Goal: Transaction & Acquisition: Book appointment/travel/reservation

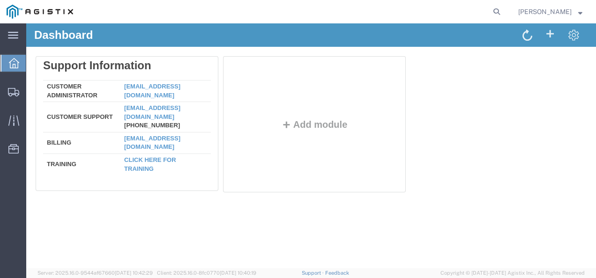
click at [303, 237] on div "Dashboard Delete Support Information Customer Administrator custadmin@agistix.c…" at bounding box center [311, 145] width 570 height 245
drag, startPoint x: 303, startPoint y: 218, endPoint x: 299, endPoint y: 222, distance: 5.0
click at [300, 221] on div "Dashboard Delete Support Information Customer Administrator custadmin@agistix.c…" at bounding box center [311, 145] width 570 height 245
click at [474, 81] on div "Delete Support Information Customer Administrator custadmin@agistix.com Custome…" at bounding box center [311, 126] width 551 height 141
click at [503, 6] on icon at bounding box center [496, 11] width 13 height 13
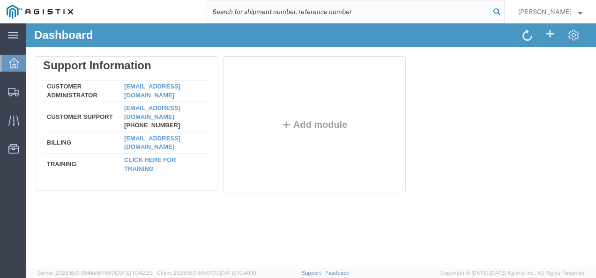
paste input "56462115"
type input "56462115"
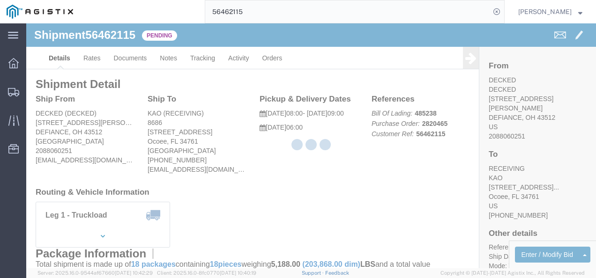
click div "Ship From DECKED (DECKED) 25401 ELLIOTT RD DEFIANCE, OH 43512 United States 208…"
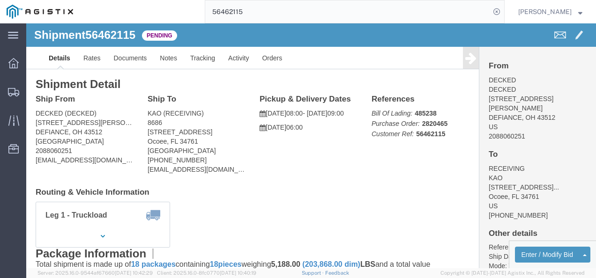
click div "Ship From DECKED (DECKED) 25401 ELLIOTT RD DEFIANCE, OH 43512 United States 208…"
drag, startPoint x: 276, startPoint y: 134, endPoint x: 307, endPoint y: 157, distance: 38.8
click div "Ship From DECKED (DECKED) 25401 ELLIOTT RD DEFIANCE, OH 43512 United States 208…"
click div "Enter / Modify Bid Withdraw Bid"
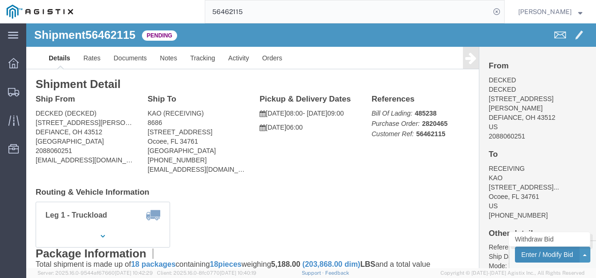
click button "Enter / Modify Bid"
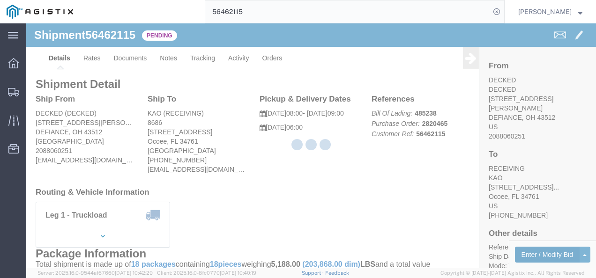
select select "4622"
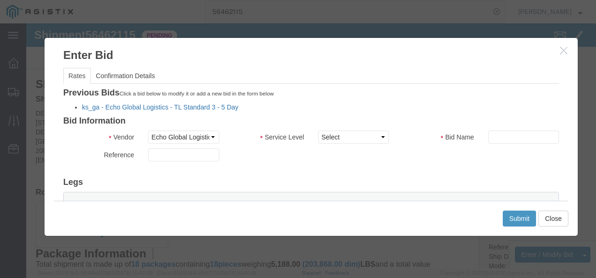
click link "ks_ga - Echo Global Logistics - TL Standard 3 - 5 Day"
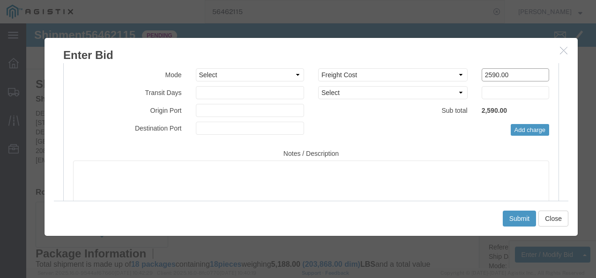
scroll to position [92, 0]
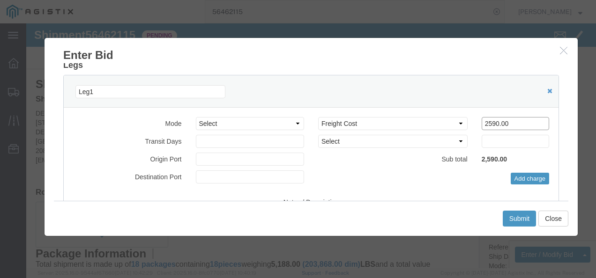
drag, startPoint x: 482, startPoint y: 47, endPoint x: 323, endPoint y: 27, distance: 159.7
click div "Enter Bid Rates Confirmation Details Editing "ks_ga" Go back Vendor Select Echo…"
type input "1900"
click button "Submit"
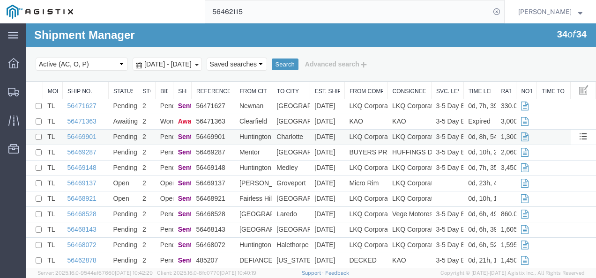
scroll to position [0, 0]
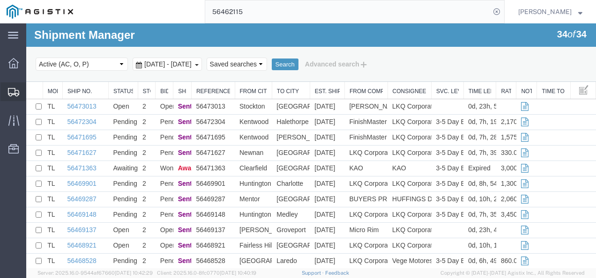
click at [32, 90] on span "Shipments" at bounding box center [29, 91] width 7 height 19
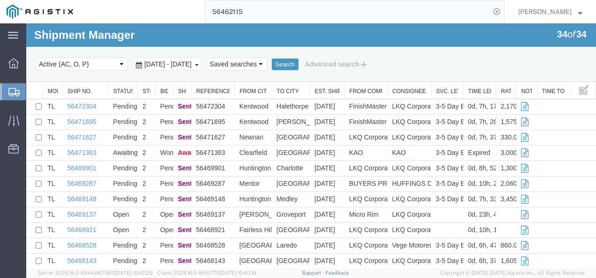
click at [282, 6] on input "56462115" at bounding box center [347, 11] width 285 height 22
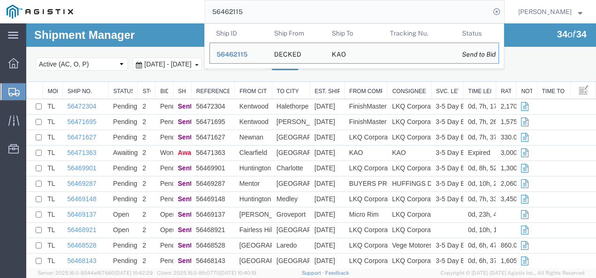
click at [282, 6] on input "56462115" at bounding box center [347, 11] width 285 height 22
click at [282, 5] on input "56462115" at bounding box center [347, 11] width 285 height 22
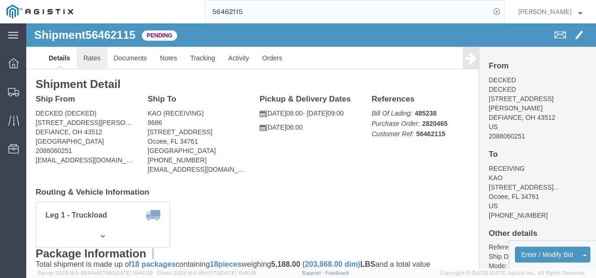
click link "Rates"
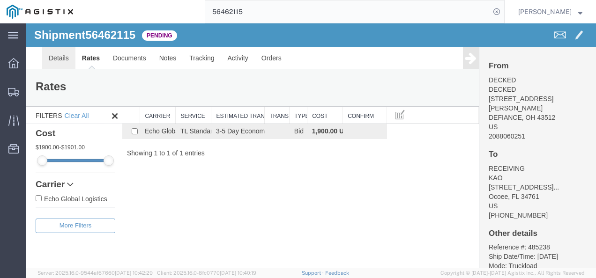
click at [58, 57] on link "Details" at bounding box center [58, 58] width 33 height 22
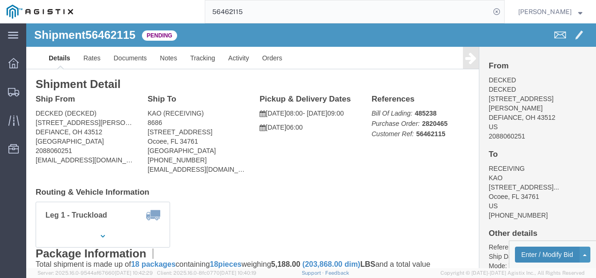
click button "Enter / Modify Bid"
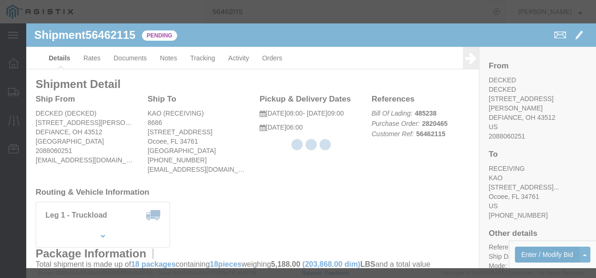
select select "4622"
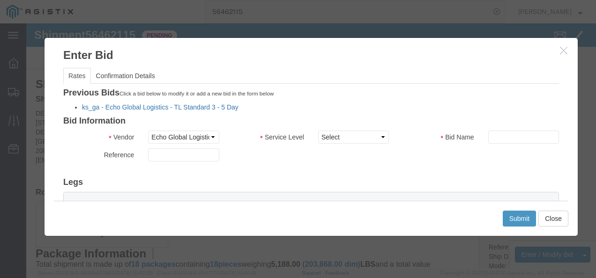
click link "ks_ga - Echo Global Logistics - TL Standard 3 - 5 Day"
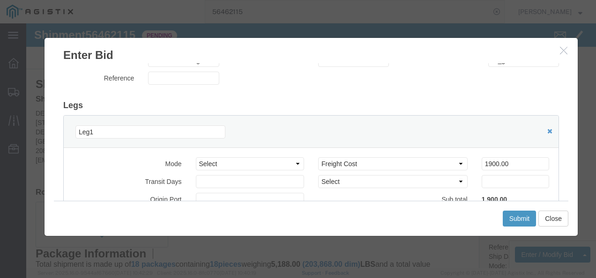
scroll to position [94, 0]
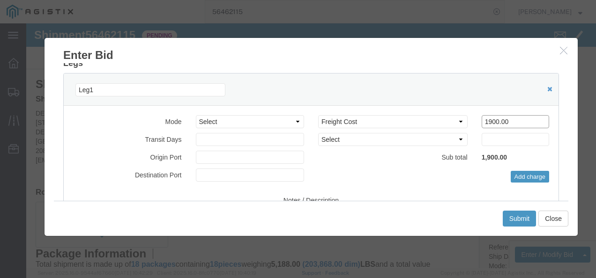
drag, startPoint x: 479, startPoint y: 98, endPoint x: 284, endPoint y: 91, distance: 195.1
click div "Select 2 Day Service 3 Axle Winch Truck 3 to 5 Day Service 96L Domestic Flat Ra…"
type input "1850"
click button "Submit"
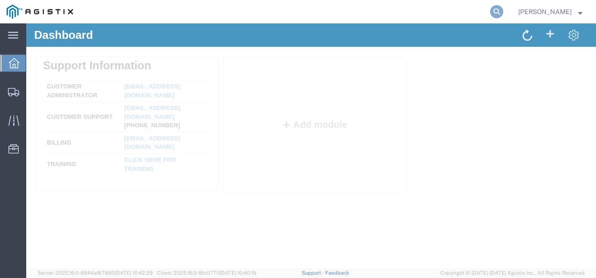
click at [503, 11] on icon at bounding box center [496, 11] width 13 height 13
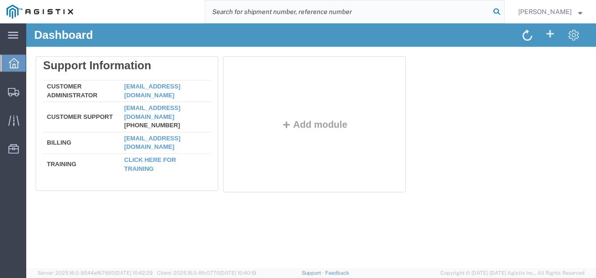
paste input "56472304"
type input "56472304"
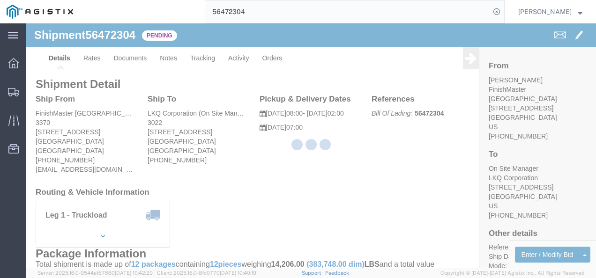
click at [342, 182] on div at bounding box center [311, 145] width 570 height 245
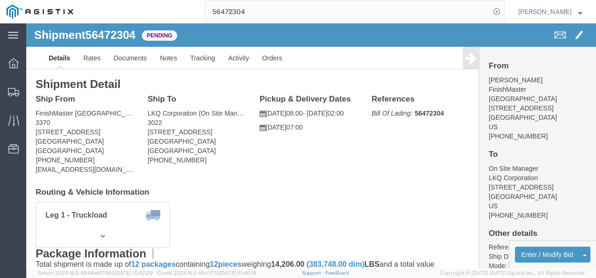
click div "Shipment Detail Ship From FinishMaster Grand Rapids (Joshua Vrooman) 3370 4259 …"
click button "Enter / Modify Bid"
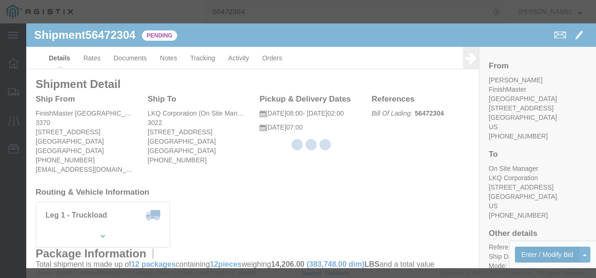
select select "4622"
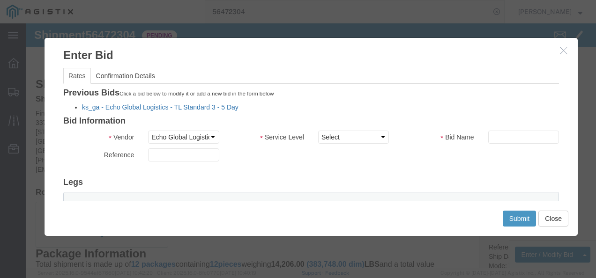
click link "ks_ga - Echo Global Logistics - TL Standard 3 - 5 Day"
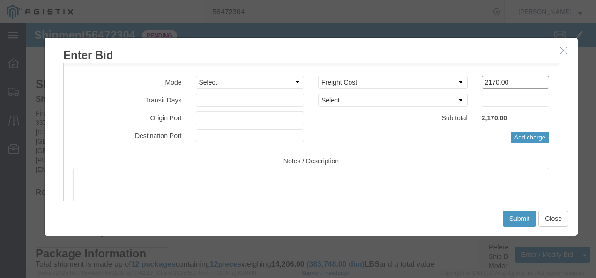
drag, startPoint x: 478, startPoint y: 43, endPoint x: 342, endPoint y: 44, distance: 135.9
click div "Leg1 Mode Select Air Less than Truckload Multi-Leg Ocean Freight Rail Small Par…"
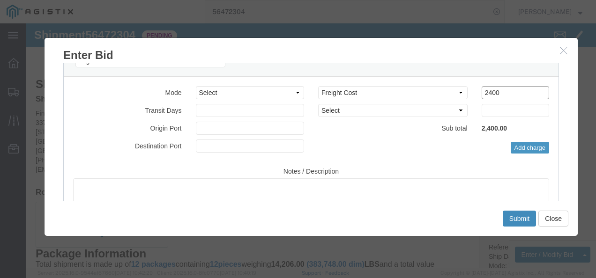
type input "2400"
click button "Submit"
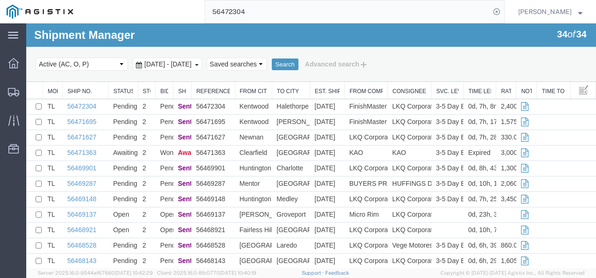
click at [320, 17] on input "56472304" at bounding box center [347, 11] width 285 height 22
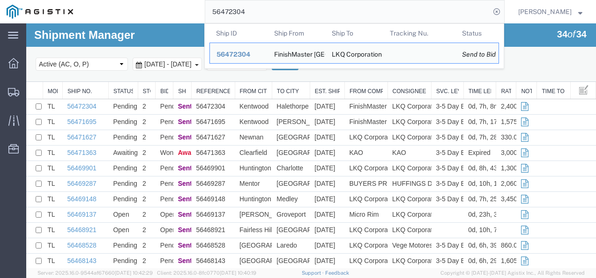
click at [320, 17] on input "56472304" at bounding box center [347, 11] width 285 height 22
paste input "69148"
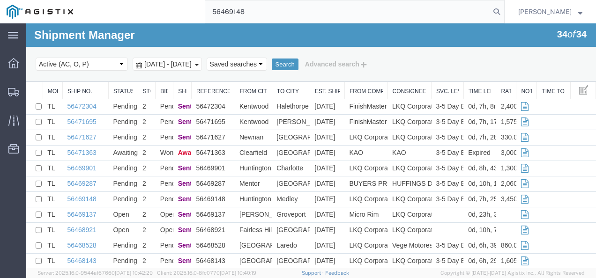
type input "56469148"
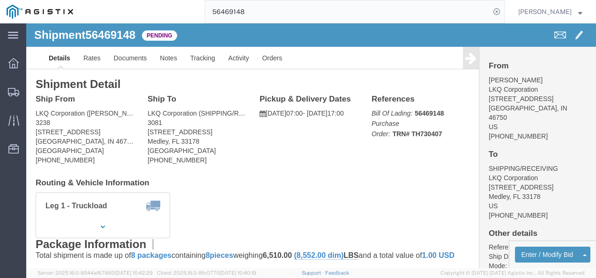
click div "Ship To LKQ Corporation (SHIPPING/RECEIVING) 3081 11701 NW 101 RD Suite 1 Medle…"
click button "Enter / Modify Bid"
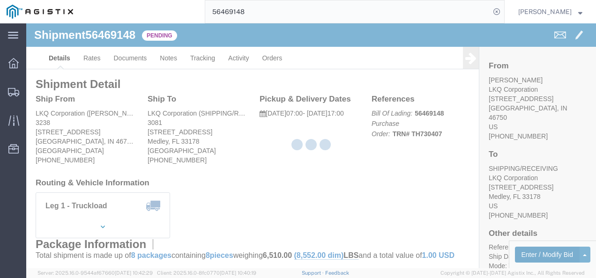
select select "4622"
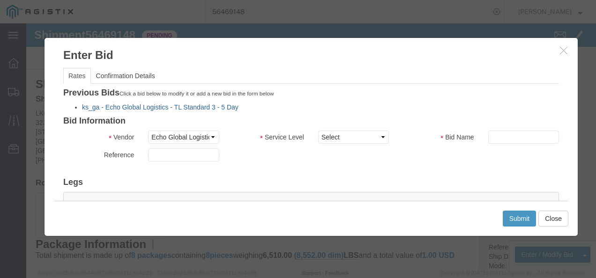
click link "ks_ga - Echo Global Logistics - TL Standard 3 - 5 Day"
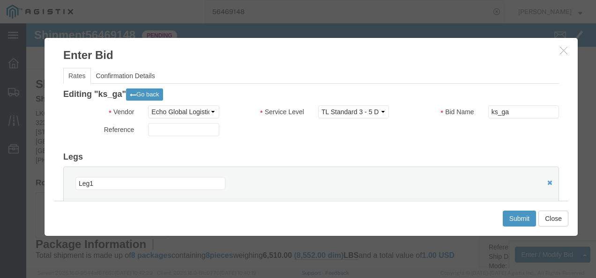
scroll to position [94, 0]
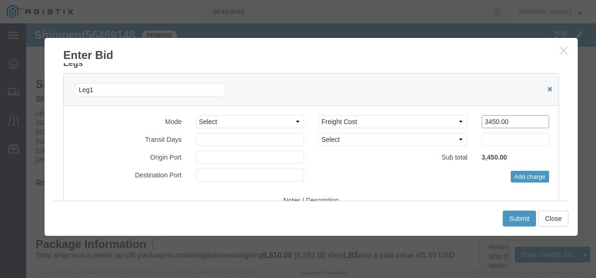
drag, startPoint x: 482, startPoint y: 94, endPoint x: 323, endPoint y: 97, distance: 158.9
click div "Select 2 Day Service 3 Axle Winch Truck 3 to 5 Day Service 96L Domestic Flat Ra…"
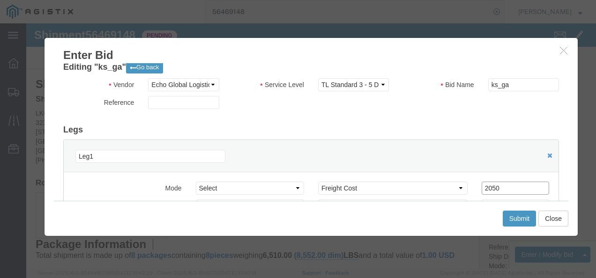
scroll to position [47, 0]
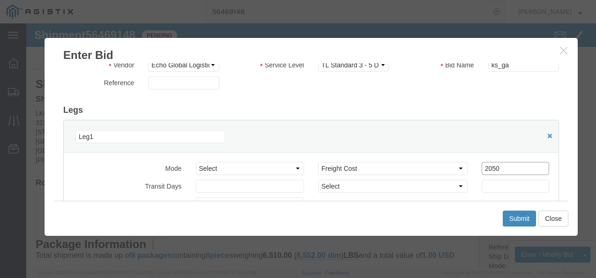
type input "2050"
drag, startPoint x: 493, startPoint y: 193, endPoint x: 494, endPoint y: 198, distance: 5.2
click button "Submit"
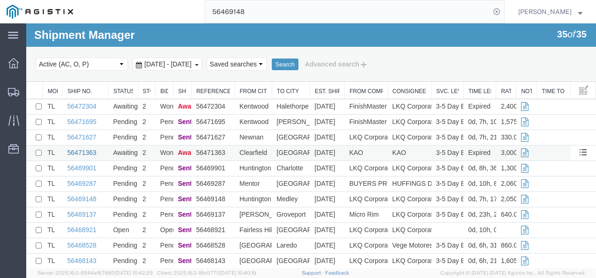
click at [85, 154] on link "56471363" at bounding box center [81, 152] width 29 height 7
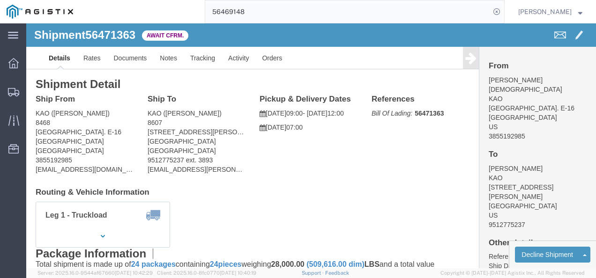
drag, startPoint x: 276, startPoint y: 149, endPoint x: 250, endPoint y: 140, distance: 27.3
click div "Ship From KAO (Gary Church) 8468 Freeport Center Bldg. E-16 Clearfield, UT 8401…"
click link "Rates"
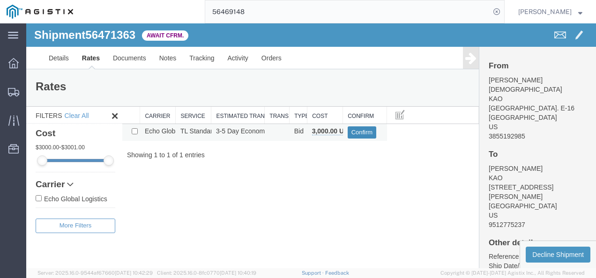
click at [358, 132] on button "Confirm" at bounding box center [362, 133] width 29 height 12
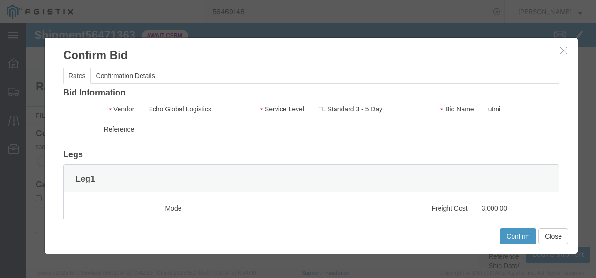
click at [26, 23] on fieldset "Confirmation Details Use my profile Bill of Lading Number Person Monitor Shipme…" at bounding box center [26, 23] width 0 height 0
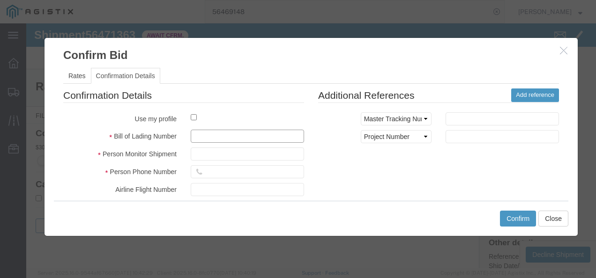
click at [231, 135] on input "text" at bounding box center [247, 136] width 113 height 13
type input "98213798721398"
type input "987293987"
type input "987213987"
click at [439, 162] on div "Confirmation Details Use my profile Bill of Lading Number 98213798721398 Person…" at bounding box center [311, 198] width 510 height 219
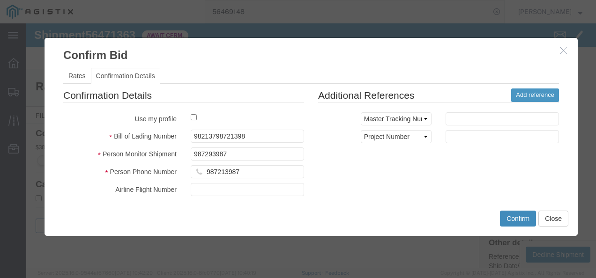
click at [530, 220] on button "Confirm" at bounding box center [518, 219] width 36 height 16
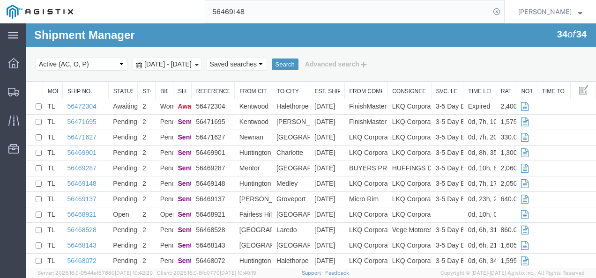
click at [272, 15] on input "56469148" at bounding box center [347, 11] width 285 height 22
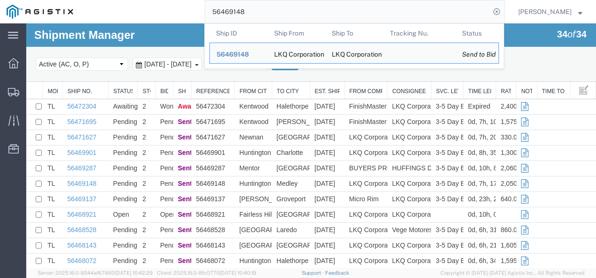
click at [272, 15] on input "56469148" at bounding box center [347, 11] width 285 height 22
paste input "72304"
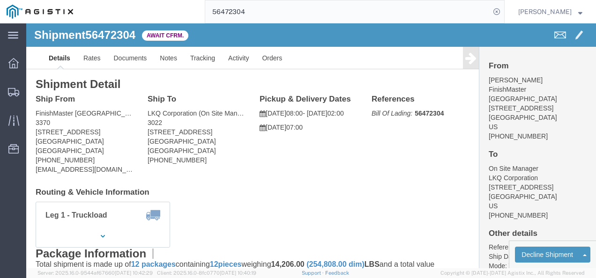
click div "Ship From FinishMaster Grand Rapids (Joshua Vrooman) 3370 4259 40th St. SE Kent…"
click span "56472304"
copy span "56472304"
click link "Rates"
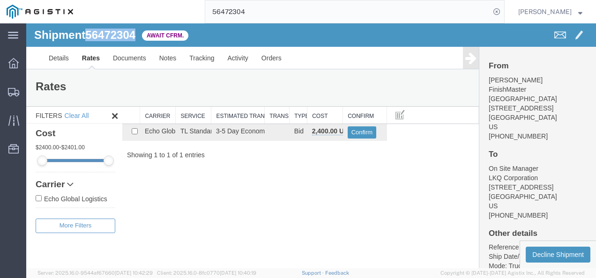
click at [163, 228] on div "Shipment 56472304 1 of 1 Await Cfrm. Details Rates Documents Notes Tracking Act…" at bounding box center [311, 145] width 570 height 245
click at [168, 60] on link "Notes" at bounding box center [168, 58] width 30 height 22
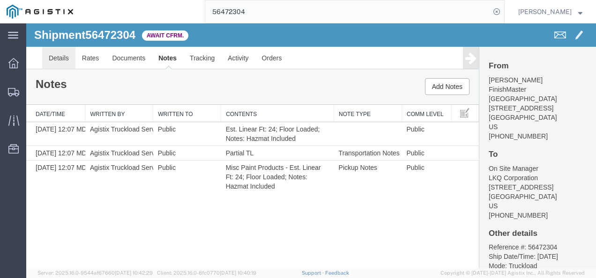
click at [58, 56] on link "Details" at bounding box center [58, 58] width 33 height 22
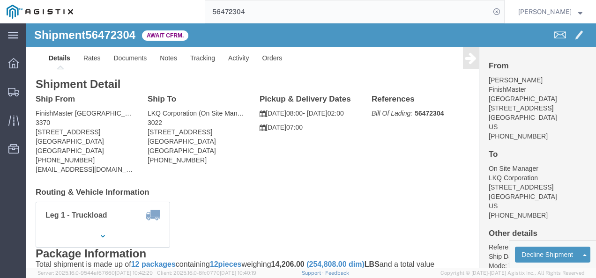
click h4 "Routing & Vehicle Information"
click link "Rates"
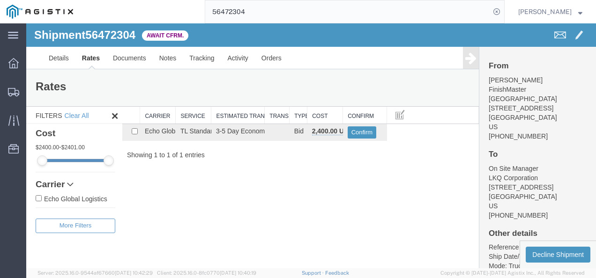
drag, startPoint x: 214, startPoint y: 208, endPoint x: 147, endPoint y: 92, distance: 133.9
click at [209, 197] on div "Shipment 56472304 1 of 1 Await Cfrm. Details Rates Documents Notes Tracking Act…" at bounding box center [311, 145] width 570 height 245
click at [114, 30] on span "56472304" at bounding box center [110, 35] width 50 height 13
copy span "56472304"
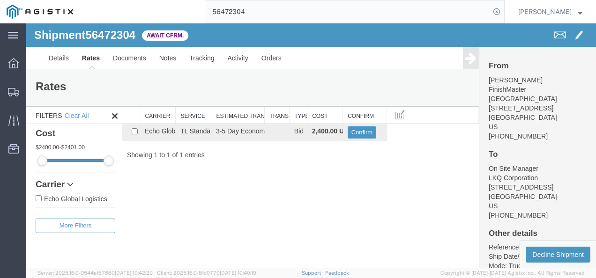
click at [195, 261] on div "Shipment 56472304 1 of 1 Await Cfrm. Details Rates Documents Notes Tracking Act…" at bounding box center [311, 145] width 570 height 245
click at [393, 169] on div "Shipment 56472304 1 of 1 Await Cfrm. Details Rates Documents Notes Tracking Act…" at bounding box center [311, 145] width 570 height 245
click at [344, 219] on div "Shipment 56472304 1 of 1 Await Cfrm. Details Rates Documents Notes Tracking Act…" at bounding box center [311, 145] width 570 height 245
click at [285, 7] on input "56472304" at bounding box center [347, 11] width 285 height 22
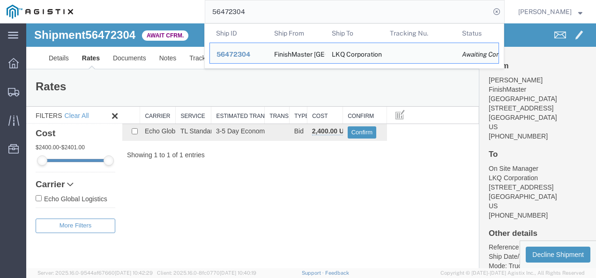
click at [256, 15] on input "56472304" at bounding box center [347, 11] width 285 height 22
click at [256, 14] on input "56472304" at bounding box center [347, 11] width 285 height 22
paste input "1695"
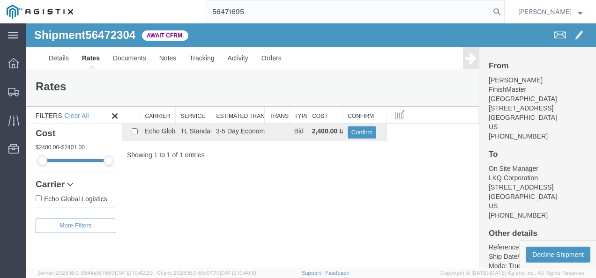
type input "56471695"
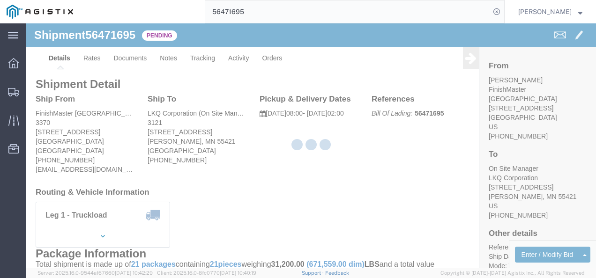
click div "Ship From FinishMaster Grand Rapids (Joshua Vrooman) 3370 4259 40th St. SE Kent…"
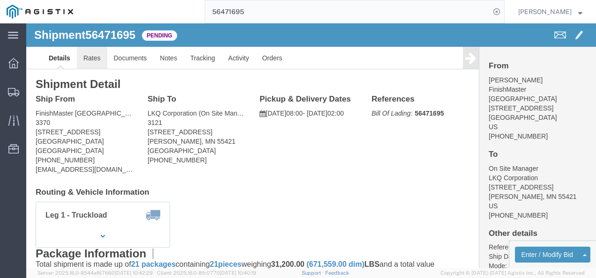
drag, startPoint x: 69, startPoint y: 36, endPoint x: 179, endPoint y: 175, distance: 177.3
click link "Rates"
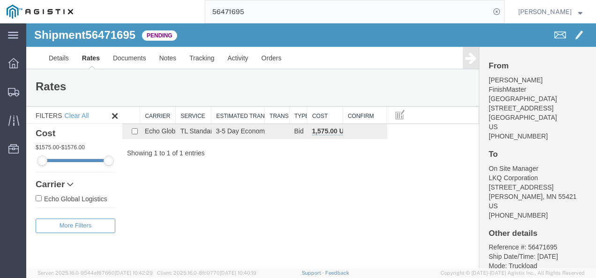
click at [265, 229] on div "Shipment 56471695 1 of 1 Pending Details Rates Documents Notes Tracking Activit…" at bounding box center [311, 145] width 570 height 245
click at [219, 228] on div "Shipment 56471695 1 of 1 Pending Details Rates Documents Notes Tracking Activit…" at bounding box center [311, 145] width 570 height 245
click at [193, 200] on div "Shipment 56471695 1 of 1 Pending Details Rates Documents Notes Tracking Activit…" at bounding box center [311, 145] width 570 height 245
click at [297, 198] on div "Shipment 56471695 1 of 1 Pending Details Rates Documents Notes Tracking Activit…" at bounding box center [311, 145] width 570 height 245
click at [269, 9] on input "56471695" at bounding box center [347, 11] width 285 height 22
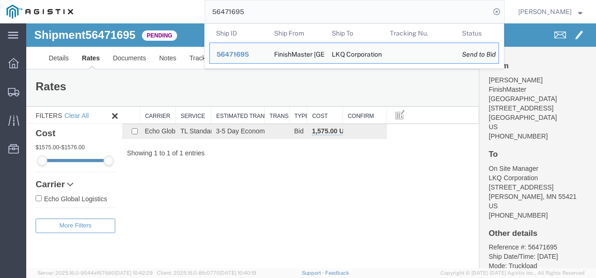
click at [269, 9] on input "56471695" at bounding box center [347, 11] width 285 height 22
drag, startPoint x: 269, startPoint y: 9, endPoint x: 275, endPoint y: 117, distance: 108.0
click at [269, 9] on input "56471695" at bounding box center [347, 11] width 285 height 22
click at [319, 256] on div "Shipment 56471695 1 of 1 Pending Details Rates Documents Notes Tracking Activit…" at bounding box center [311, 145] width 570 height 245
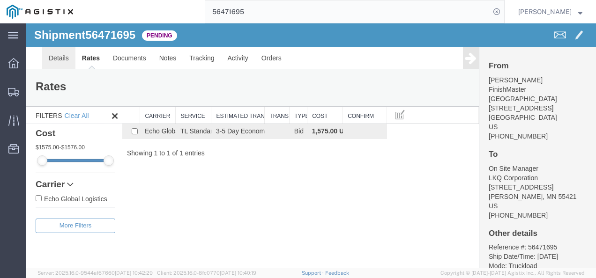
click at [57, 58] on link "Details" at bounding box center [58, 58] width 33 height 22
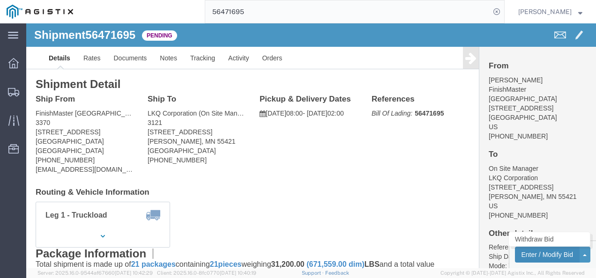
click button "Enter / Modify Bid"
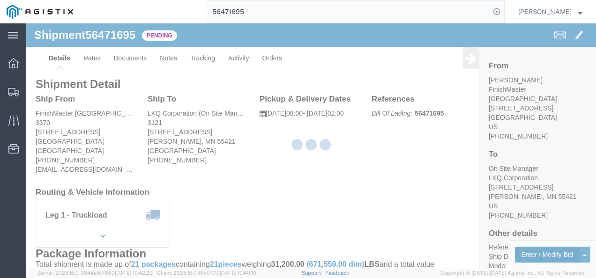
select select "4622"
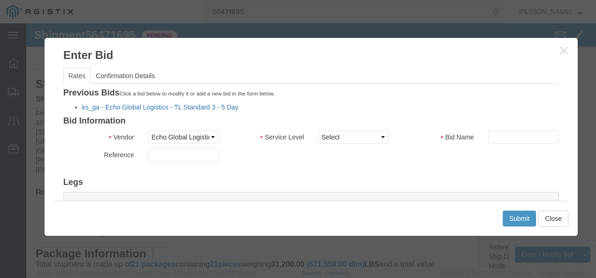
click link "ks_ga - Echo Global Logistics - TL Standard 3 - 5 Day"
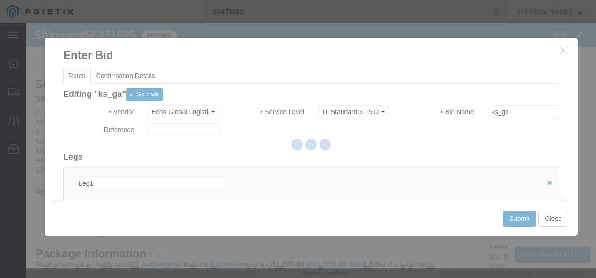
scroll to position [94, 0]
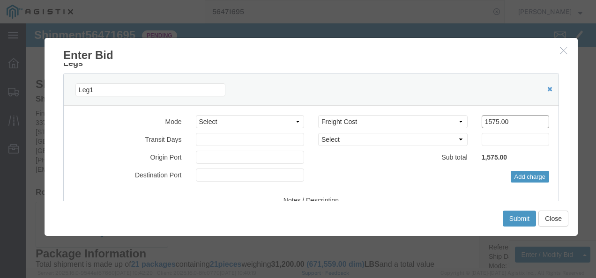
drag, startPoint x: 477, startPoint y: 98, endPoint x: 308, endPoint y: 97, distance: 168.7
click div "Select 2 Day Service 3 Axle Winch Truck 3 to 5 Day Service 96L Domestic Flat Ra…"
type input "1900"
click button "Submit"
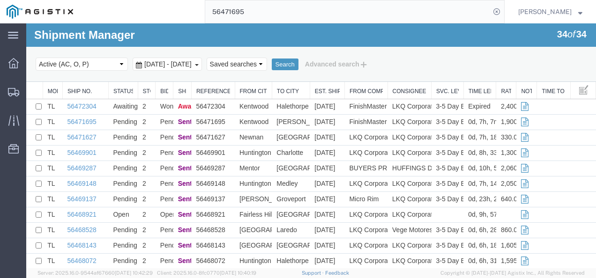
click at [268, 8] on input "56471695" at bounding box center [347, 11] width 285 height 22
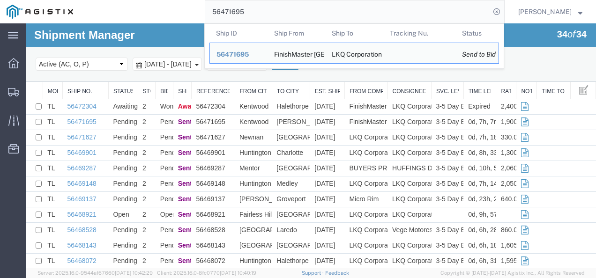
click at [268, 8] on input "56471695" at bounding box center [347, 11] width 285 height 22
click at [248, 16] on input "56471695" at bounding box center [347, 11] width 285 height 22
paste input "64723045"
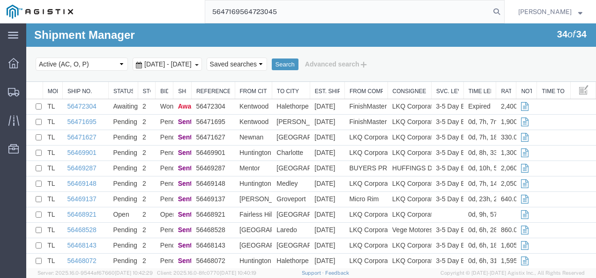
click at [235, 25] on div "Shipment Manager 34 of 34 Search Select status Active (AC, O, P) All Approved A…" at bounding box center [311, 52] width 570 height 59
click at [248, 11] on input "5647169564723045" at bounding box center [347, 11] width 285 height 22
drag, startPoint x: 248, startPoint y: 11, endPoint x: 229, endPoint y: 15, distance: 20.0
click at [243, 13] on input "5647169564723045" at bounding box center [347, 11] width 285 height 22
click at [229, 15] on input "5647169564723045" at bounding box center [347, 11] width 285 height 22
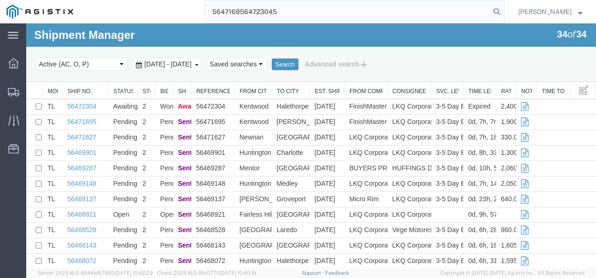
paste input "56472304"
type input "565647230447169564723045"
click at [262, 13] on input "565647230447169564723045" at bounding box center [347, 11] width 285 height 22
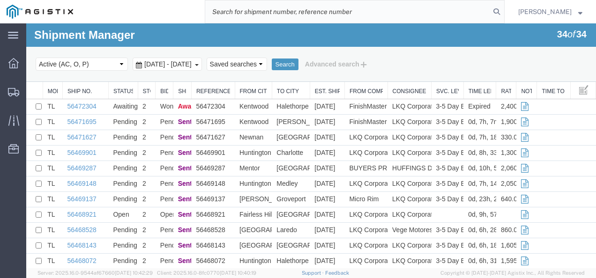
paste input "56472304"
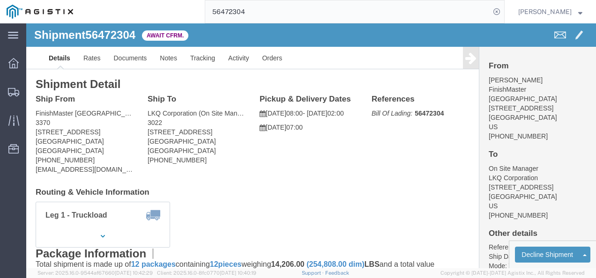
click h4 "Routing & Vehicle Information"
click div "Shipment Detail Ship From FinishMaster Grand Rapids (Joshua Vrooman) 3370 4259 …"
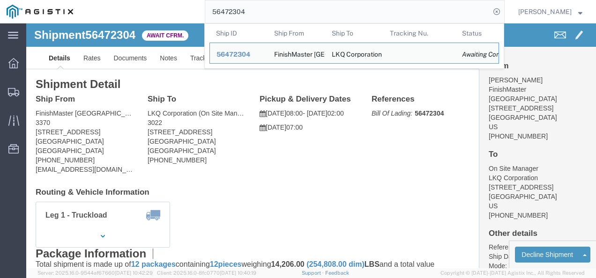
click at [236, 3] on input "56472304" at bounding box center [347, 11] width 285 height 22
paste input "69148"
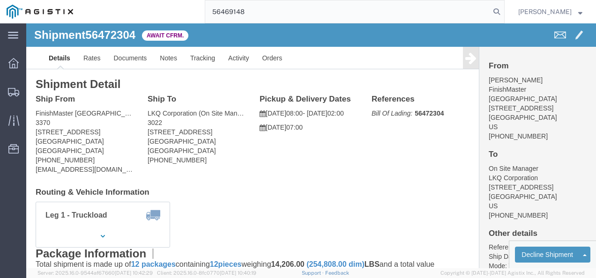
type input "56469148"
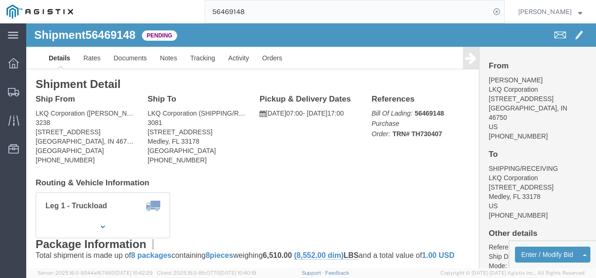
click div "Leg 1 - Truckload Vehicle 1: Standard Dry Van (53 Feet) Number of trucks: 1"
drag, startPoint x: 158, startPoint y: 151, endPoint x: 245, endPoint y: 219, distance: 110.1
click div "Shipment Detail Ship From LKQ Corporation (DEE SNEAD) 3238 1870 Riverfork Drive…"
drag, startPoint x: 301, startPoint y: 171, endPoint x: 295, endPoint y: 166, distance: 7.4
click div "Leg 1 - Truckload Vehicle 1: Standard Dry Van (53 Feet) Number of trucks: 1"
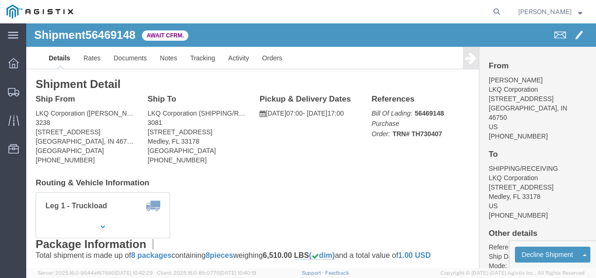
click div "Ship From LKQ Corporation (DEE SNEAD) 3238 1870 Riverfork Drive W Huntington, I…"
click div "Shipment Detail Ship From LKQ Corporation ([PERSON_NAME]) [GEOGRAPHIC_DATA][STR…"
click link "Rates"
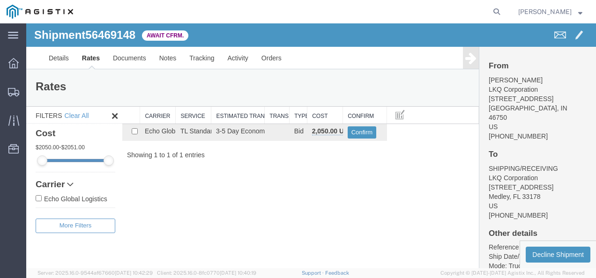
drag, startPoint x: 299, startPoint y: 160, endPoint x: 95, endPoint y: 142, distance: 204.7
click at [299, 160] on div "Shipment 56469148 1 of 1 Await Cfrm. Details Rates Documents Notes Tracking Act…" at bounding box center [311, 145] width 570 height 245
click at [52, 51] on link "Details" at bounding box center [58, 58] width 33 height 22
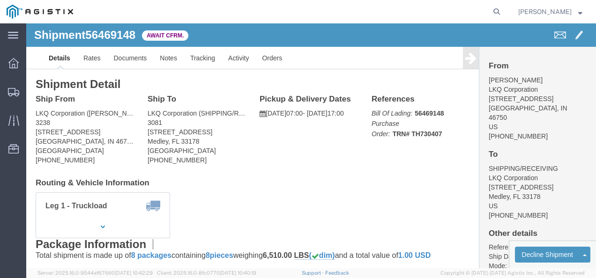
click div "Leg 1 - Truckload Vehicle 1: Standard Dry Van (53 Feet) Number of trucks: 1"
click link "Rates"
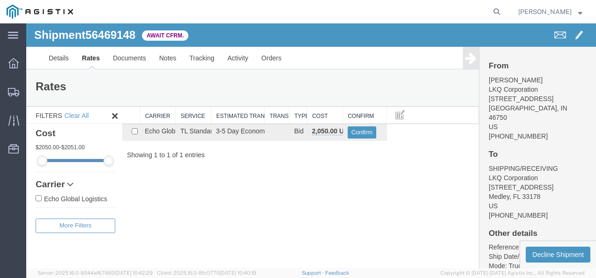
click at [210, 207] on div "Shipment 56469148 1 of 1 Await Cfrm. Details Rates Documents Notes Tracking Act…" at bounding box center [311, 145] width 570 height 245
click at [320, 228] on div "Shipment 56469148 1 of 1 Await Cfrm. Details Rates Documents Notes Tracking Act…" at bounding box center [311, 145] width 570 height 245
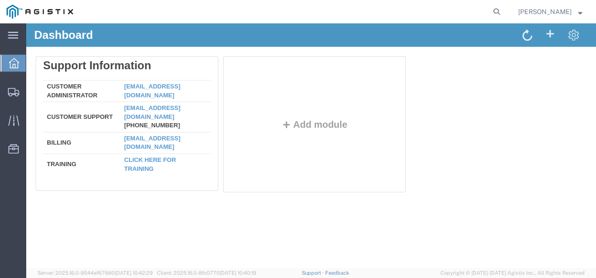
click at [233, 248] on div "Dashboard Delete Support Information Customer Administrator [EMAIL_ADDRESS][DOM…" at bounding box center [311, 145] width 570 height 245
click at [32, 87] on span "Shipments" at bounding box center [29, 91] width 7 height 19
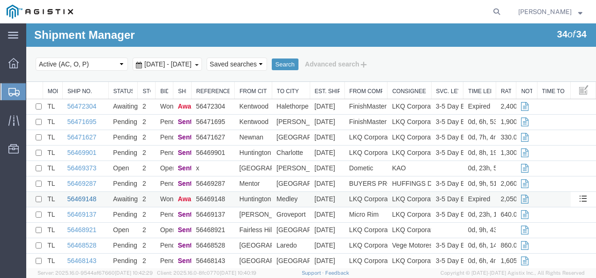
click at [71, 198] on link "56469148" at bounding box center [81, 198] width 29 height 7
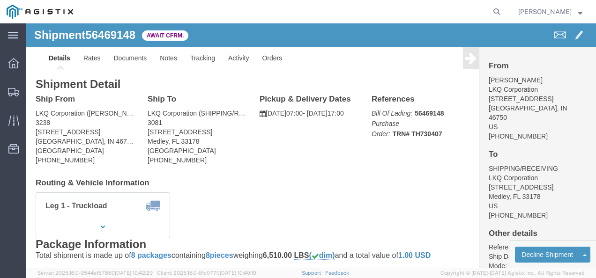
drag, startPoint x: 237, startPoint y: 166, endPoint x: 182, endPoint y: 138, distance: 61.6
click div "Shipment Detail Ship From LKQ Corporation ([PERSON_NAME]) [GEOGRAPHIC_DATA][STR…"
click link "Rates"
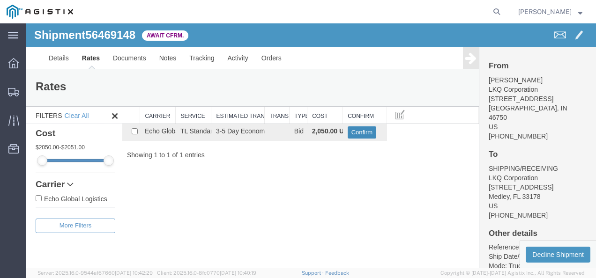
click at [366, 127] on button "Confirm" at bounding box center [362, 133] width 29 height 12
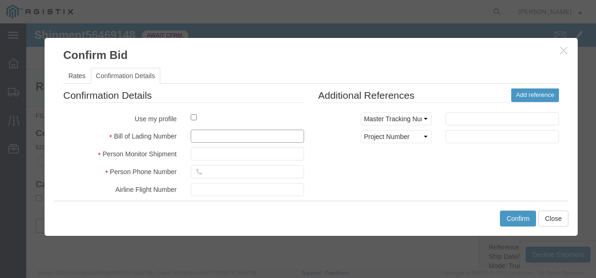
click at [222, 134] on input "text" at bounding box center [247, 136] width 113 height 13
type input "0217382173987"
type input "9872139872987"
type input "98721321987"
click at [453, 190] on div "Confirmation Details Use my profile Bill of Lading Number 0217382173987 Person …" at bounding box center [311, 198] width 510 height 219
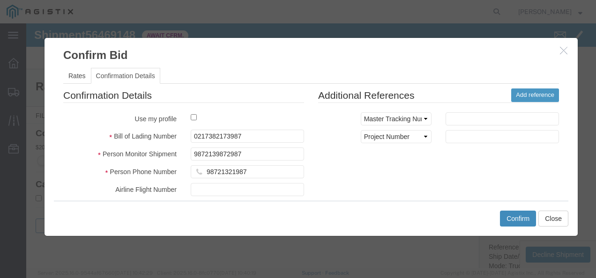
click at [510, 213] on button "Confirm" at bounding box center [518, 219] width 36 height 16
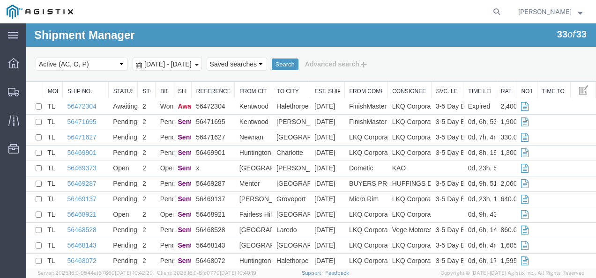
click at [335, 10] on agx-global-search at bounding box center [355, 11] width 300 height 23
click at [503, 8] on icon at bounding box center [496, 11] width 13 height 13
paste input "56471455"
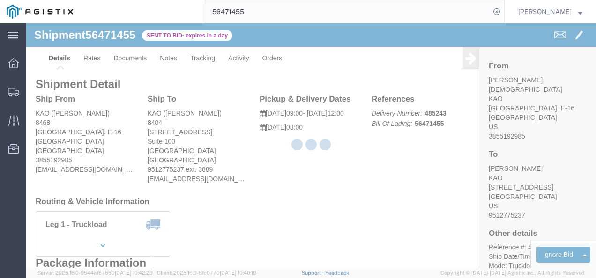
click at [263, 161] on div at bounding box center [311, 145] width 570 height 245
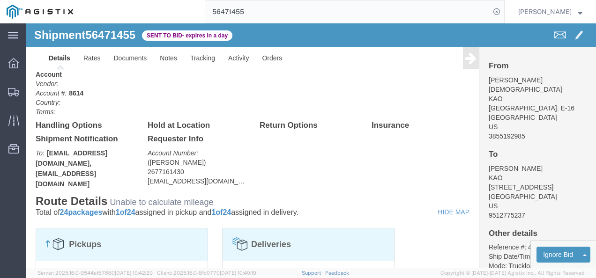
scroll to position [400, 0]
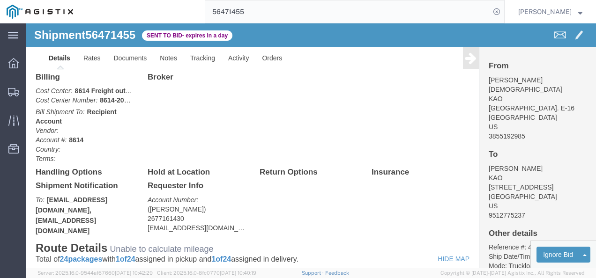
click div "Billing Cost Center: 8614 Freight out to KAO Manufacturers Cost Center Number: …"
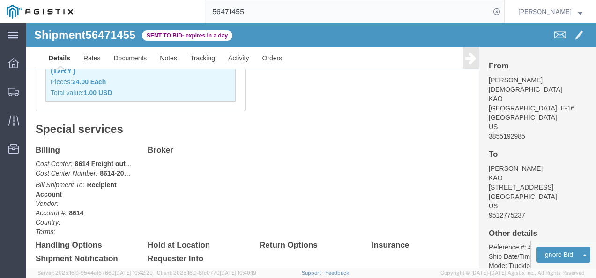
scroll to position [306, 0]
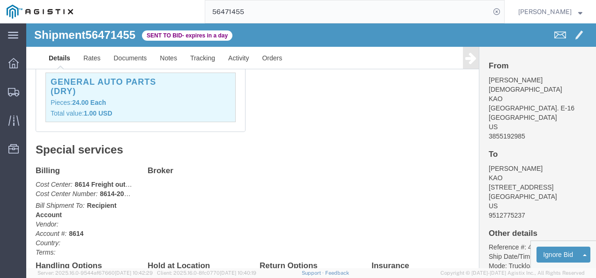
click div "Billing Cost Center: 8614 Freight out to KAO Manufacturers Cost Center Number: …"
click at [287, 13] on input "56471455" at bounding box center [347, 11] width 285 height 22
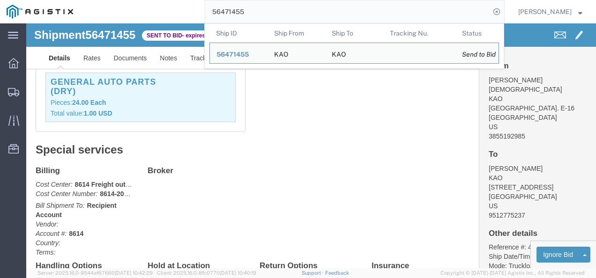
click at [285, 15] on input "56471455" at bounding box center [347, 11] width 285 height 22
paste input "69"
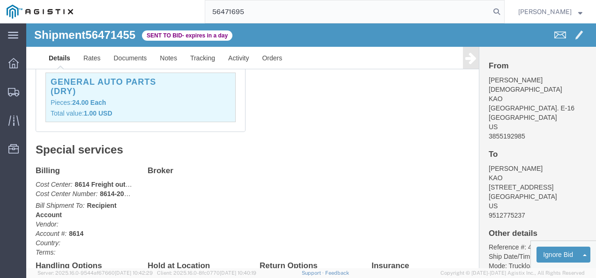
type input "56471695"
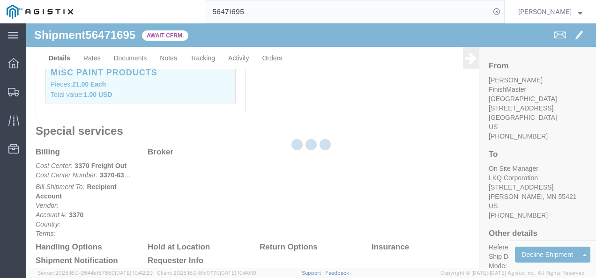
click div "Billing Cost Center: 3370 Freight Out Cost Center Number: 3370-6300-66000-0000 …"
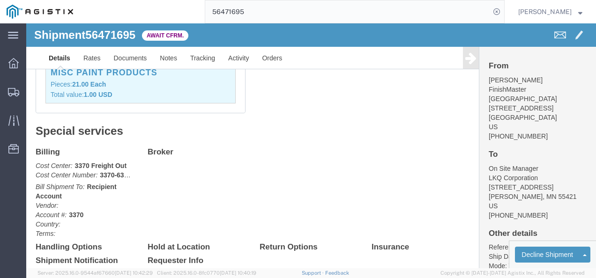
click div "Shipment 56471695 Await Cfrm."
click link "Rates"
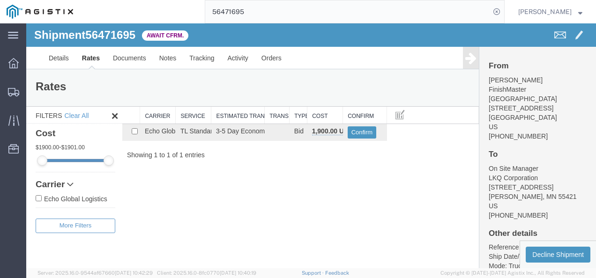
click at [281, 216] on div "Shipment 56471695 1 of 1 Await Cfrm. Details Rates Documents Notes Tracking Act…" at bounding box center [311, 145] width 570 height 245
click at [112, 37] on span "56471695" at bounding box center [110, 35] width 50 height 13
copy span "56471695"
drag, startPoint x: 285, startPoint y: 188, endPoint x: 368, endPoint y: 145, distance: 93.9
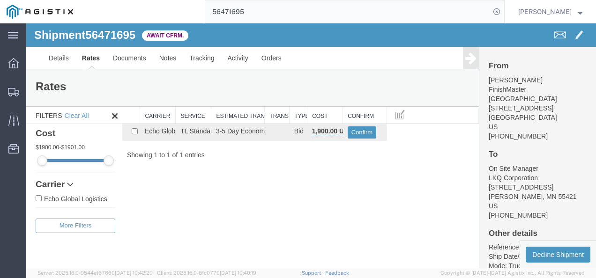
click at [299, 183] on div "Shipment 56471695 1 of 1 Await Cfrm. Details Rates Documents Notes Tracking Act…" at bounding box center [311, 145] width 570 height 245
click at [357, 131] on button "Confirm" at bounding box center [362, 133] width 29 height 12
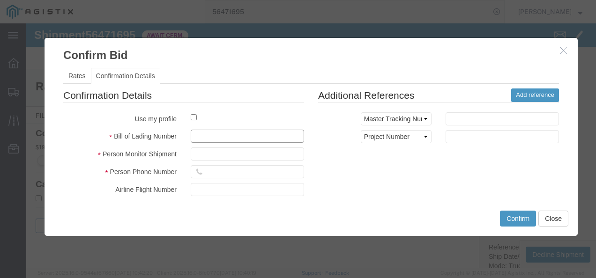
click at [225, 132] on input "text" at bounding box center [247, 136] width 113 height 13
type input "21837982139"
type input "98721398721987"
type input "9872139872987"
click at [494, 217] on div "Confirm Close" at bounding box center [311, 218] width 515 height 35
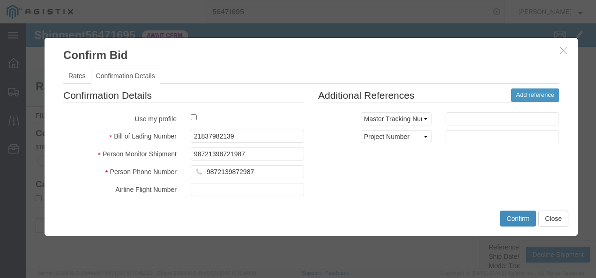
click at [514, 214] on button "Confirm" at bounding box center [518, 219] width 36 height 16
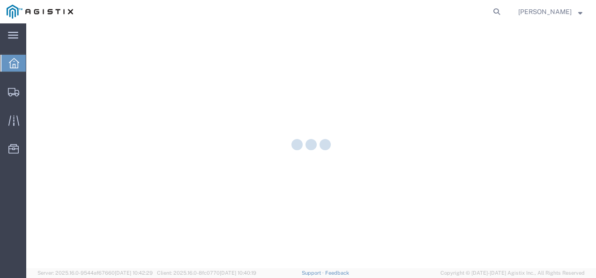
click at [42, 88] on div at bounding box center [311, 145] width 570 height 245
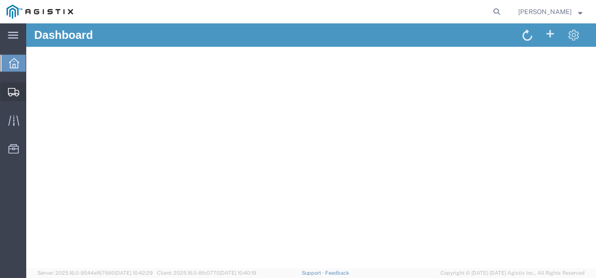
click at [32, 93] on span "Shipments" at bounding box center [29, 91] width 7 height 19
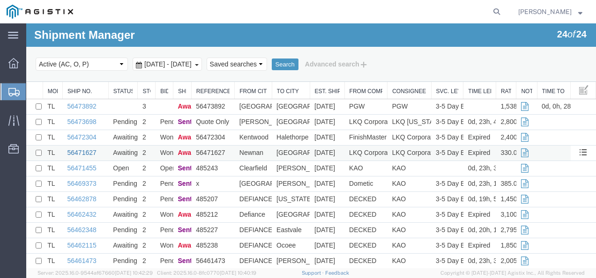
click at [90, 152] on link "56471627" at bounding box center [81, 152] width 29 height 7
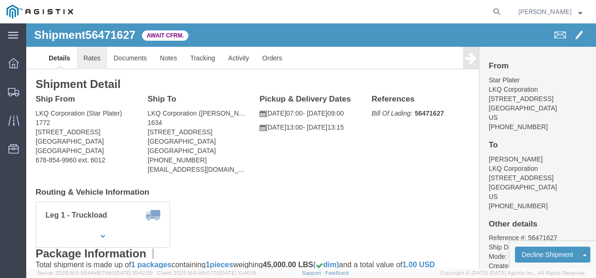
click link "Rates"
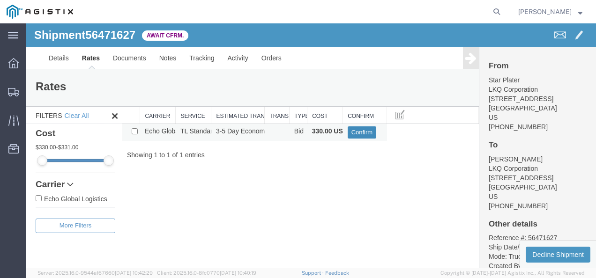
click at [356, 133] on button "Confirm" at bounding box center [362, 133] width 29 height 12
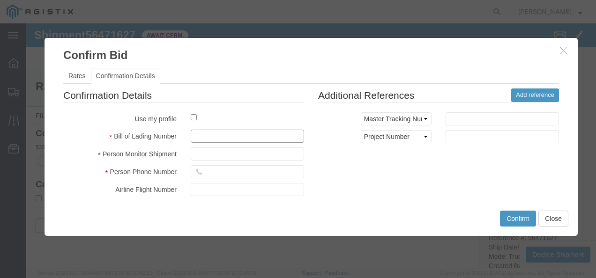
click at [218, 134] on input "text" at bounding box center [247, 136] width 113 height 13
type input "210987398217398"
type input "9872138721"
type input "721983721987"
click at [482, 179] on div "Confirmation Details Use my profile Bill of Lading Number 210987398217398 Perso…" at bounding box center [311, 198] width 510 height 219
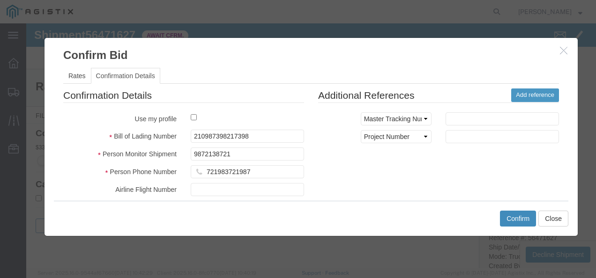
click at [524, 220] on button "Confirm" at bounding box center [518, 219] width 36 height 16
